Goal: Task Accomplishment & Management: Manage account settings

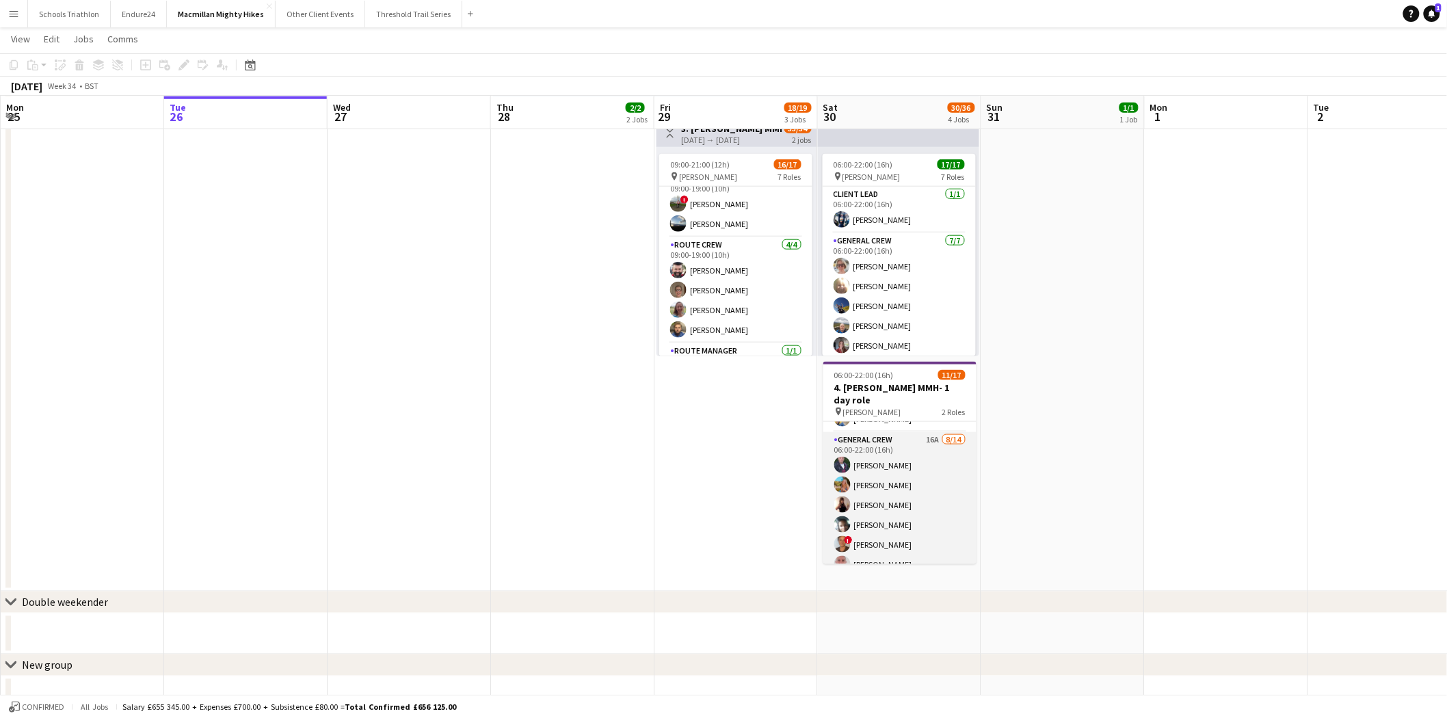
scroll to position [228, 0]
click at [890, 431] on app-card-role "General Crew 16A [DATE] 06:00-22:00 (16h) [PERSON_NAME] [PERSON_NAME] [PERSON_N…" at bounding box center [899, 432] width 153 height 304
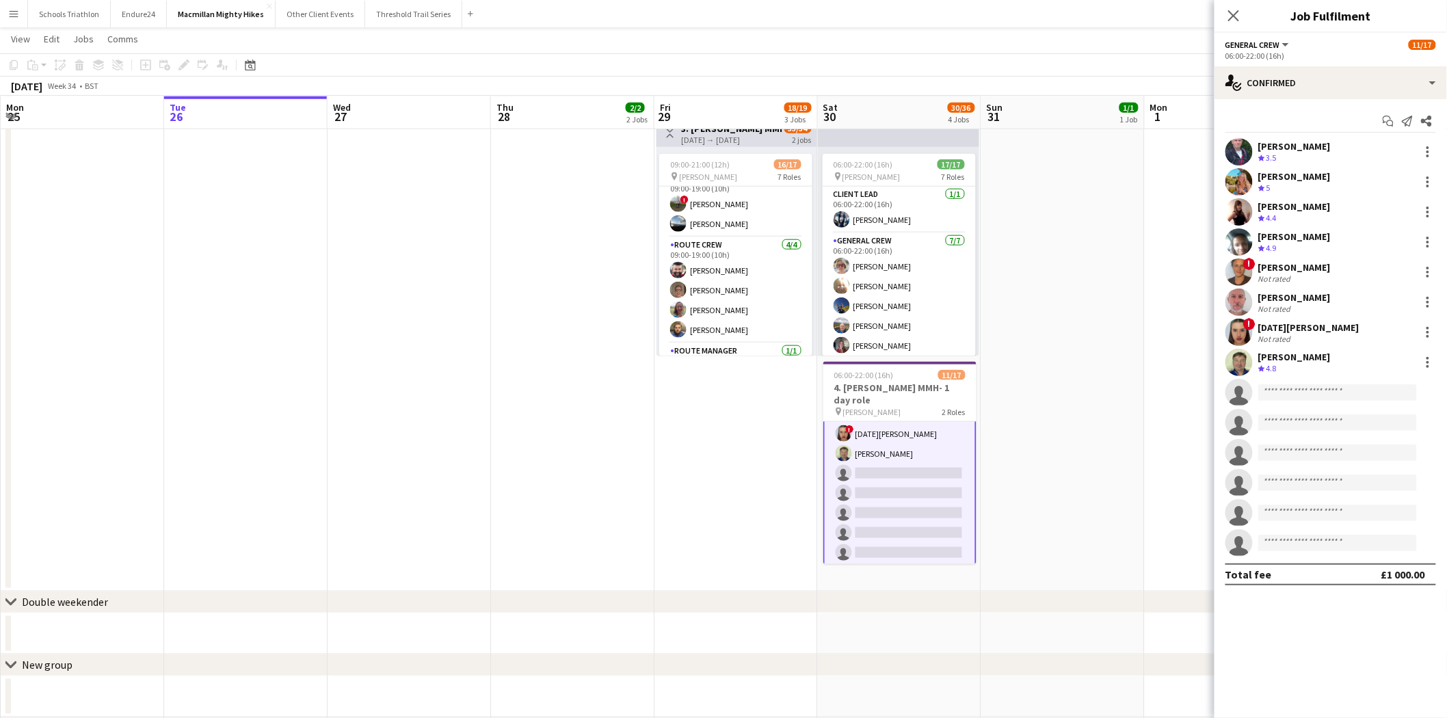
scroll to position [228, 0]
click at [1314, 261] on div "[PERSON_NAME]" at bounding box center [1294, 267] width 72 height 12
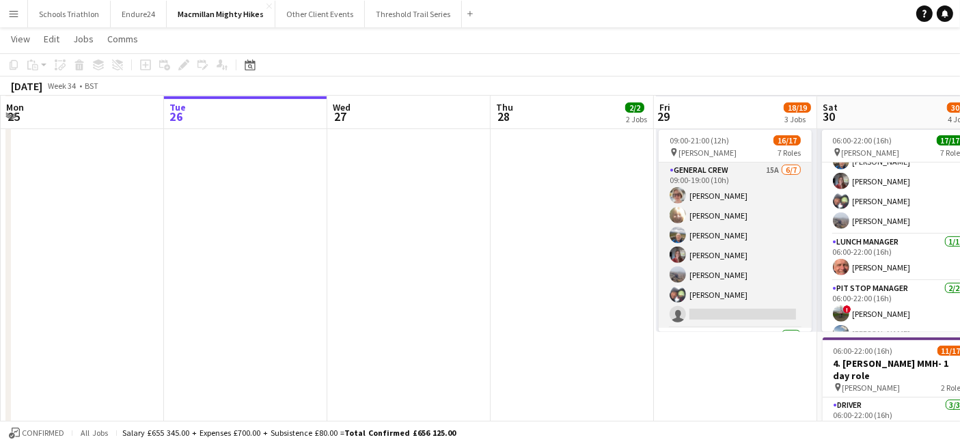
scroll to position [162, 0]
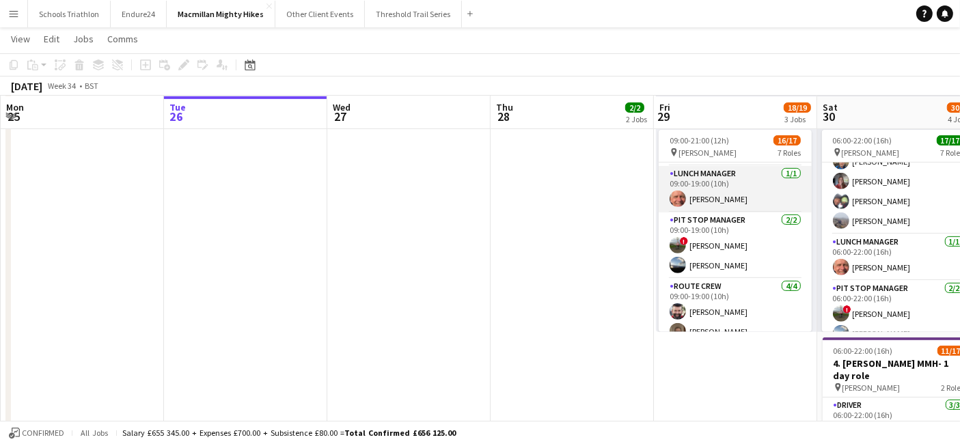
click at [724, 194] on app-card-role "Lunch Manager 1/1 09:00-19:00 (10h) Robert Forrester" at bounding box center [735, 189] width 153 height 46
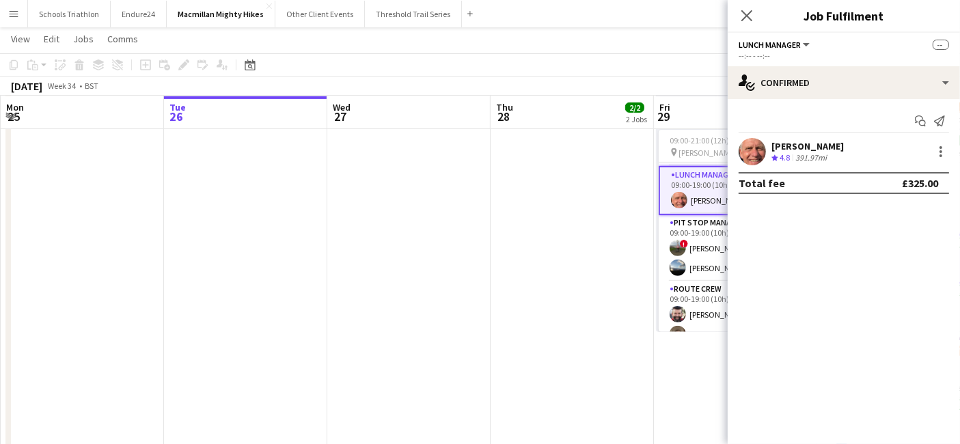
click at [848, 153] on div "Robert Forrester Crew rating 4.8 391.97mi" at bounding box center [844, 151] width 232 height 27
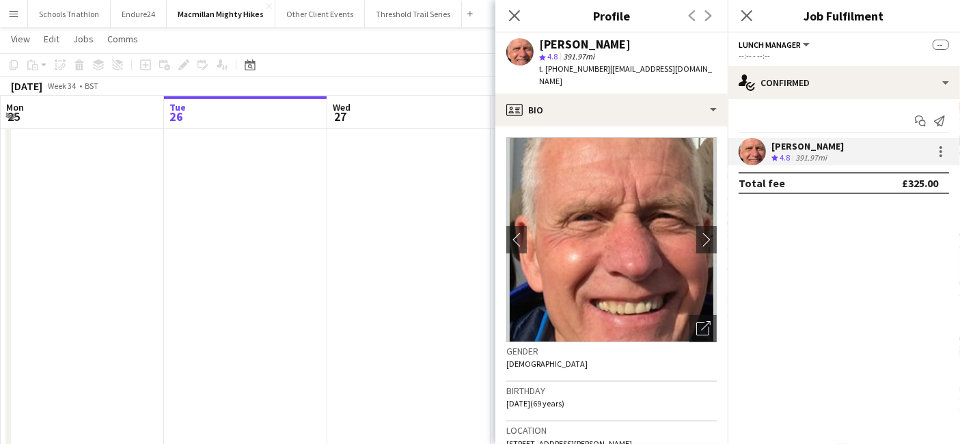
click at [848, 153] on div "Robert Forrester Crew rating 4.8 391.97mi" at bounding box center [844, 151] width 232 height 27
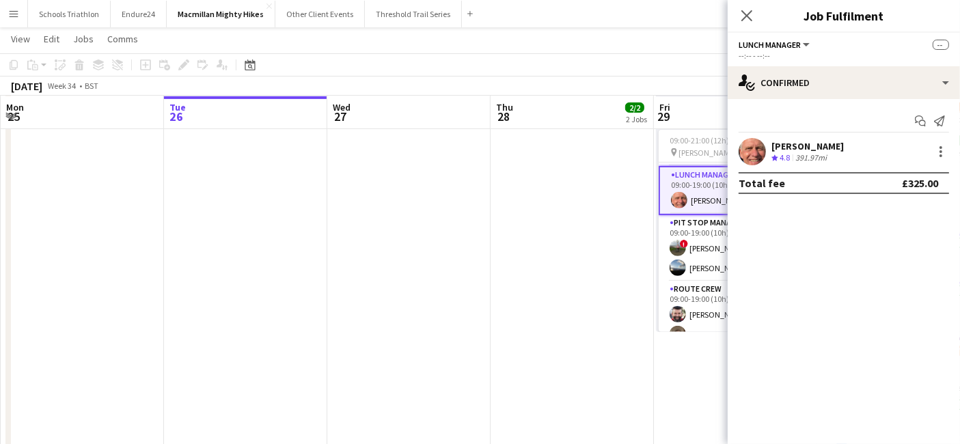
click at [848, 153] on div "Robert Forrester Crew rating 4.8 391.97mi" at bounding box center [844, 151] width 232 height 27
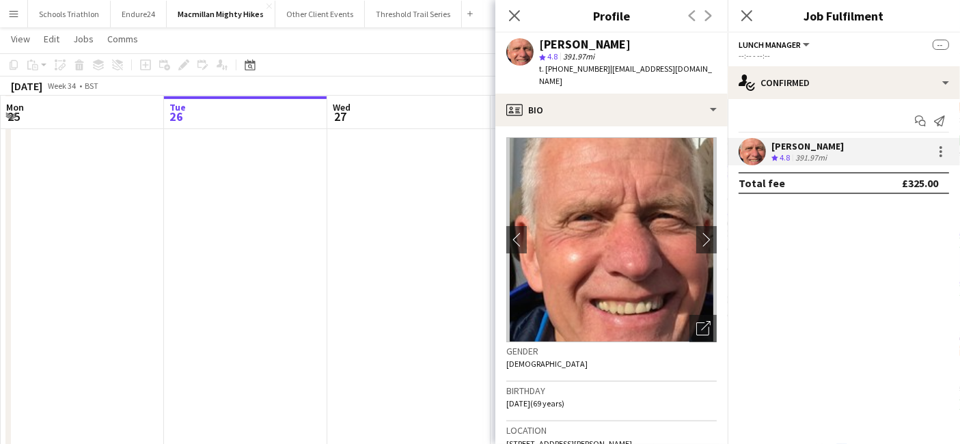
click at [848, 153] on div "Robert Forrester Crew rating 4.8 391.97mi" at bounding box center [844, 151] width 232 height 27
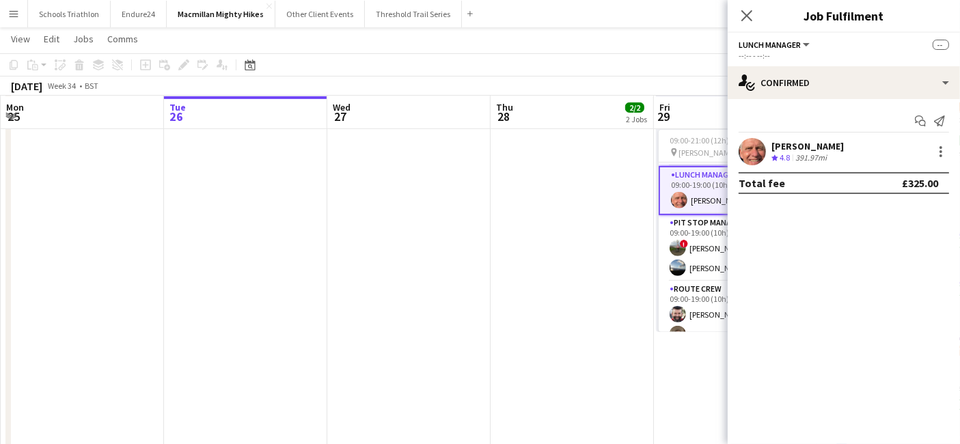
click at [848, 153] on div "Robert Forrester Crew rating 4.8 391.97mi" at bounding box center [844, 151] width 232 height 27
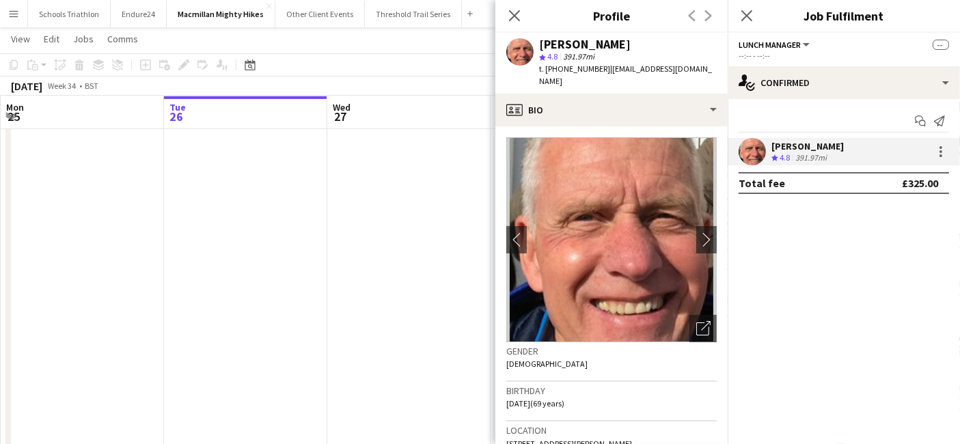
click at [848, 153] on div "Robert Forrester Crew rating 4.8 391.97mi" at bounding box center [844, 151] width 232 height 27
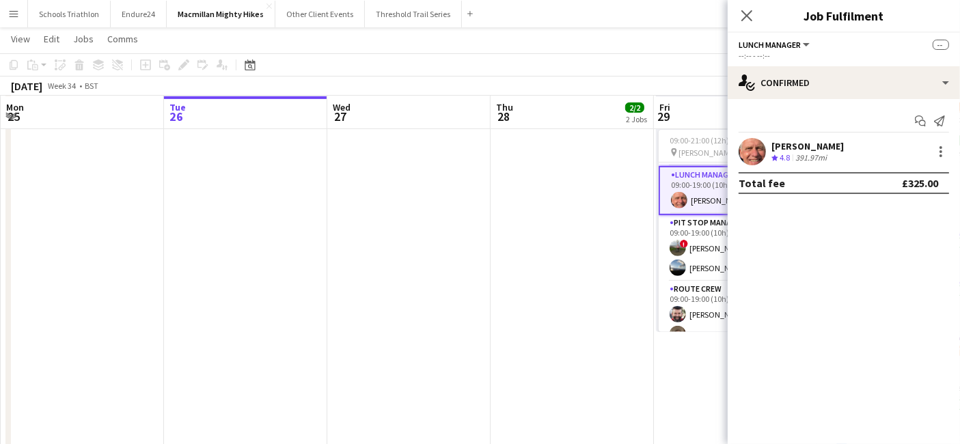
click at [848, 153] on div "Robert Forrester Crew rating 4.8 391.97mi" at bounding box center [844, 151] width 232 height 27
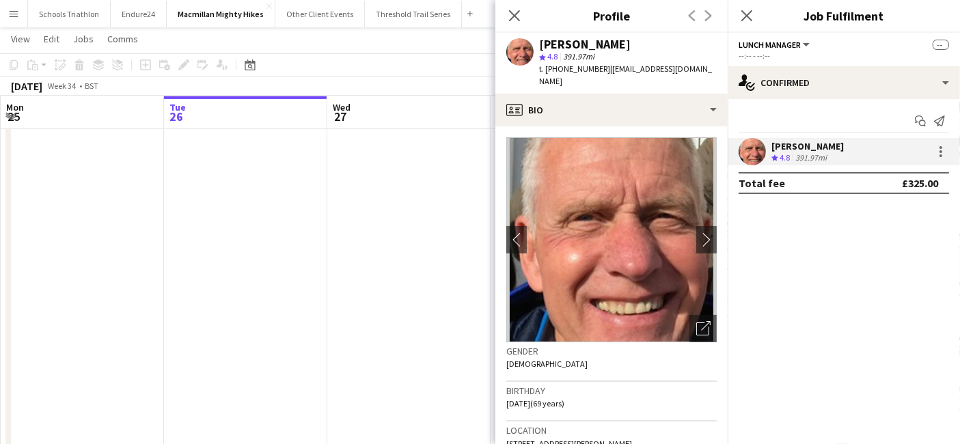
click at [848, 153] on div "Robert Forrester Crew rating 4.8 391.97mi" at bounding box center [844, 151] width 232 height 27
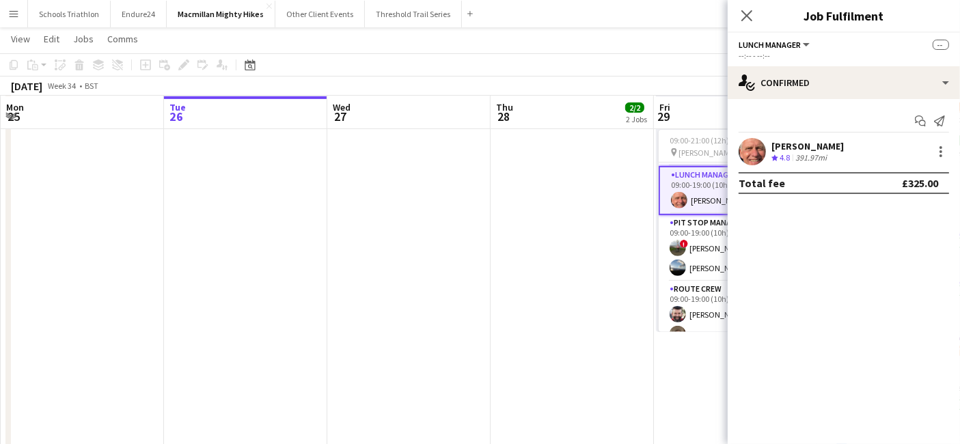
click at [848, 153] on div "Robert Forrester Crew rating 4.8 391.97mi" at bounding box center [844, 151] width 232 height 27
